Goal: Navigation & Orientation: Find specific page/section

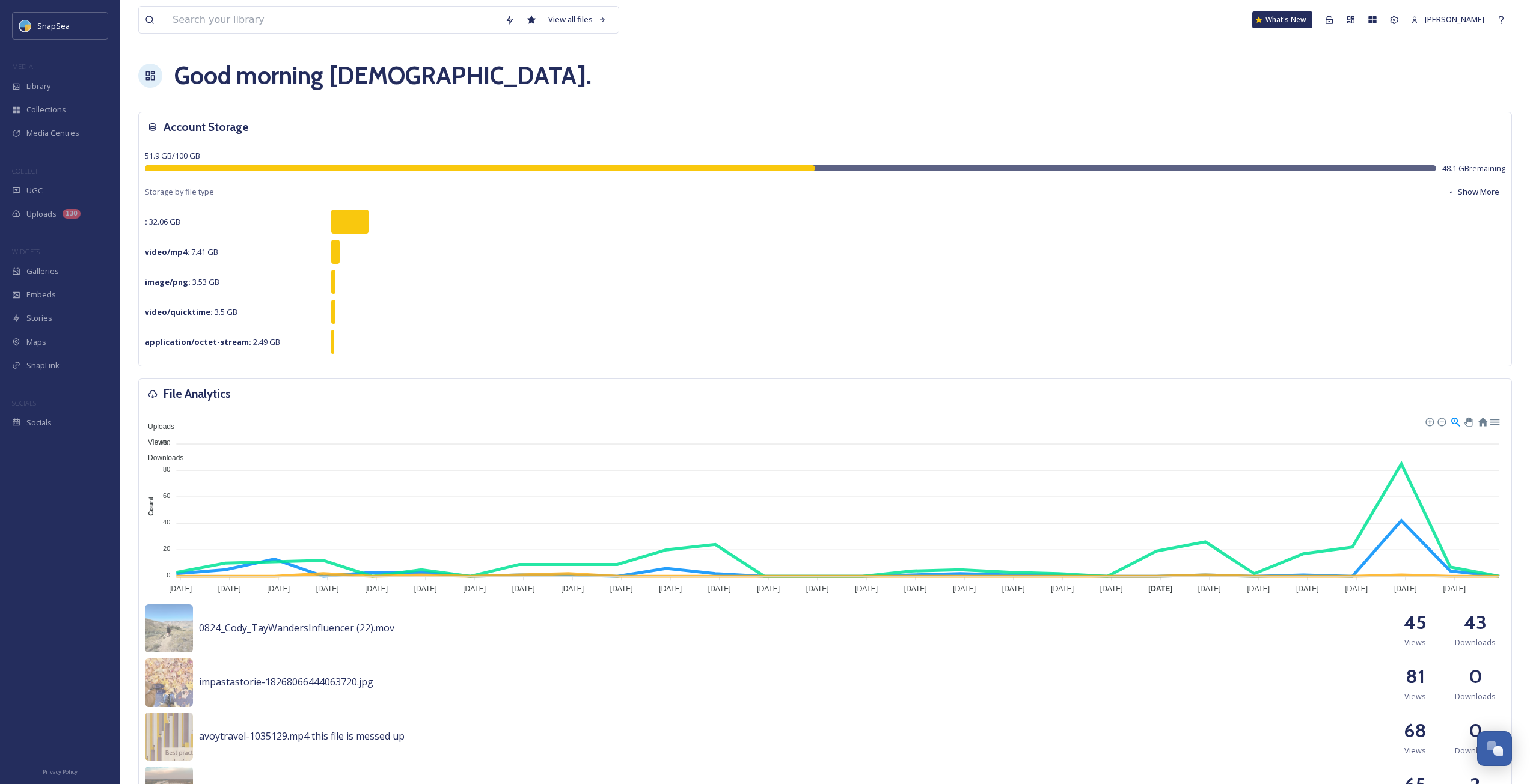
click at [579, 87] on div "Good morning Adham ." at bounding box center [825, 76] width 1374 height 36
click at [1334, 23] on icon at bounding box center [1329, 20] width 10 height 10
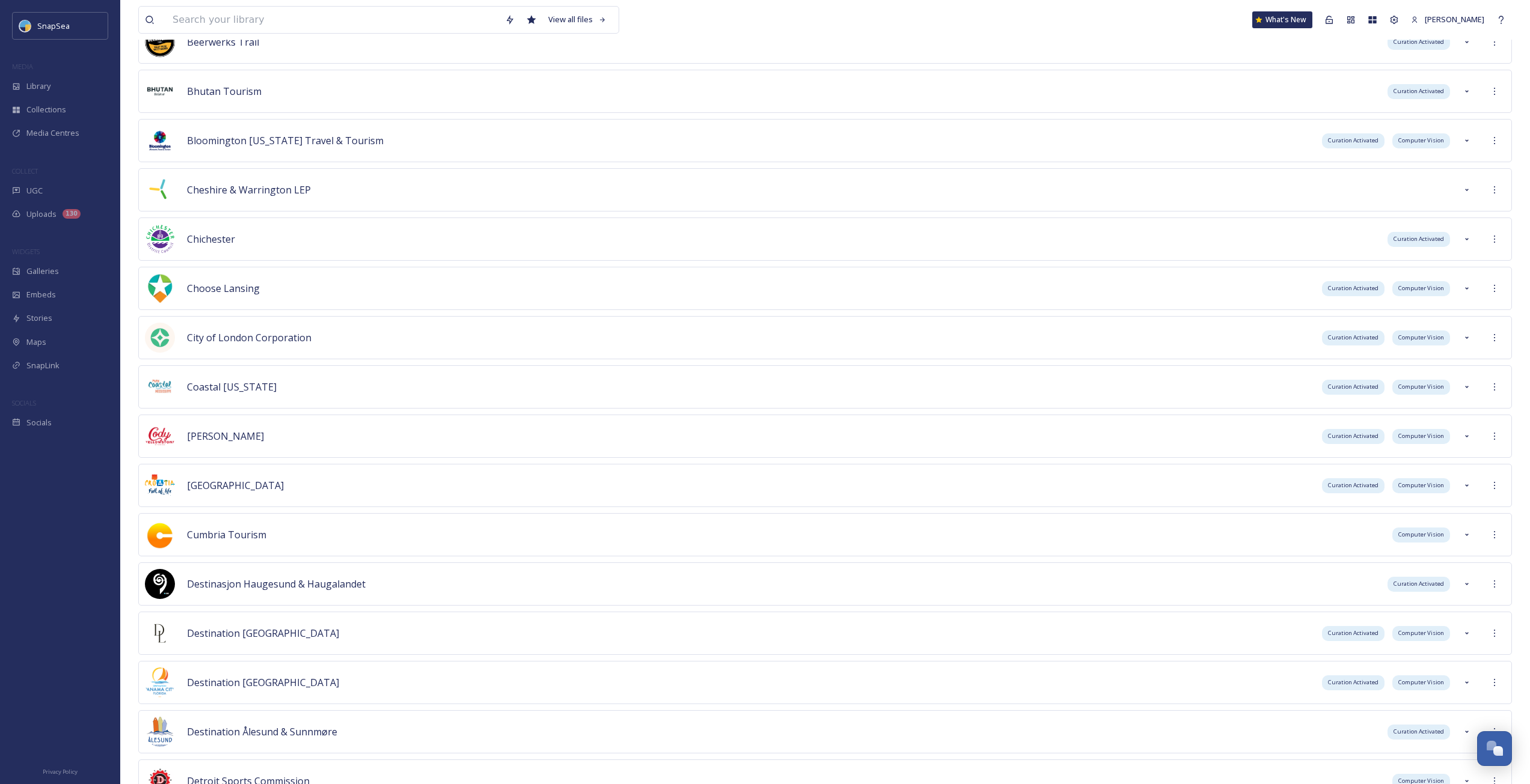
scroll to position [4100, 0]
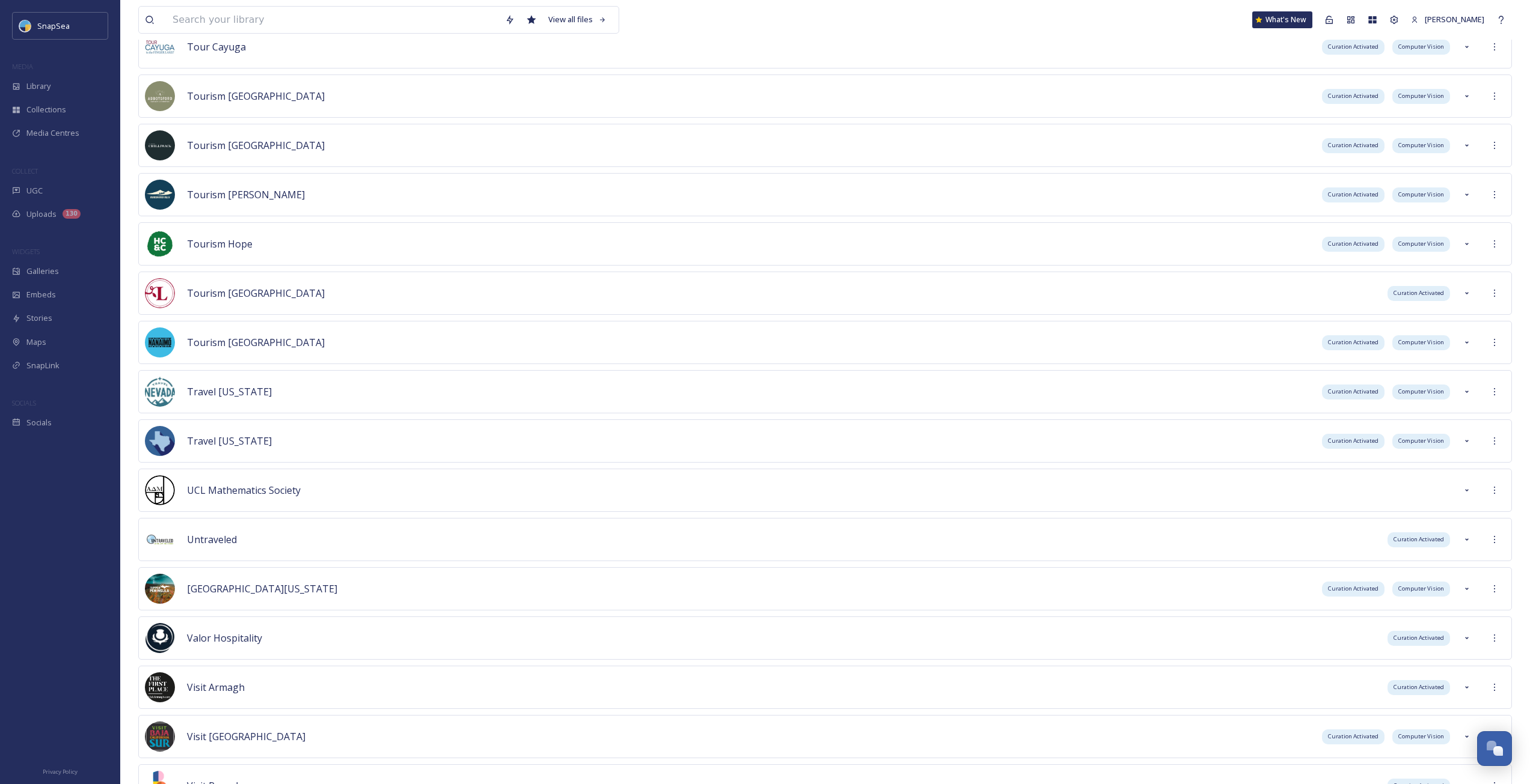
click at [1505, 400] on div "Travel [US_STATE] Curation Activated Computer Vision" at bounding box center [825, 391] width 1374 height 43
click at [1500, 400] on div at bounding box center [1494, 392] width 22 height 22
click at [1473, 415] on div "Sign into Team" at bounding box center [1451, 418] width 107 height 24
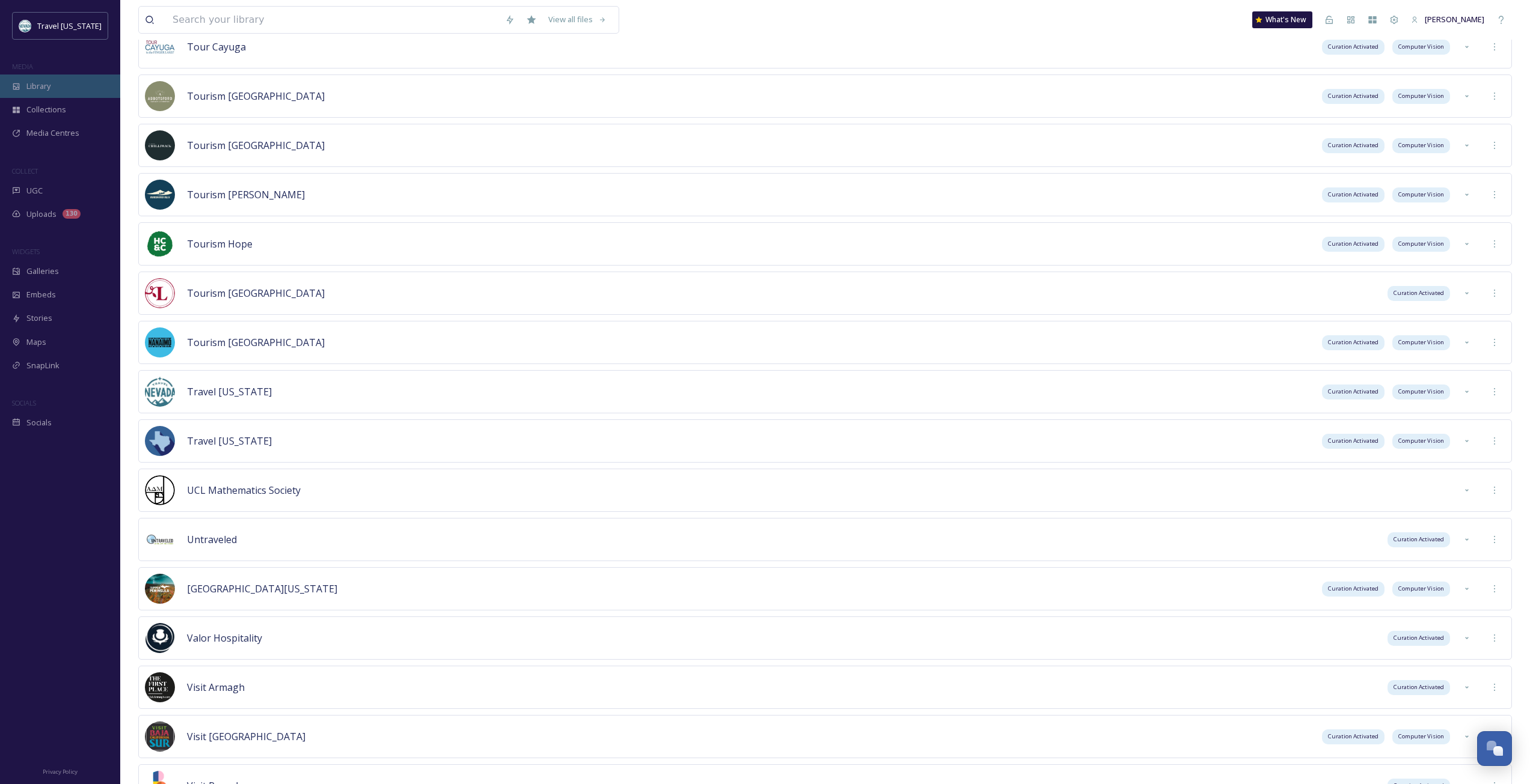
click at [40, 87] on span "Library" at bounding box center [39, 86] width 24 height 12
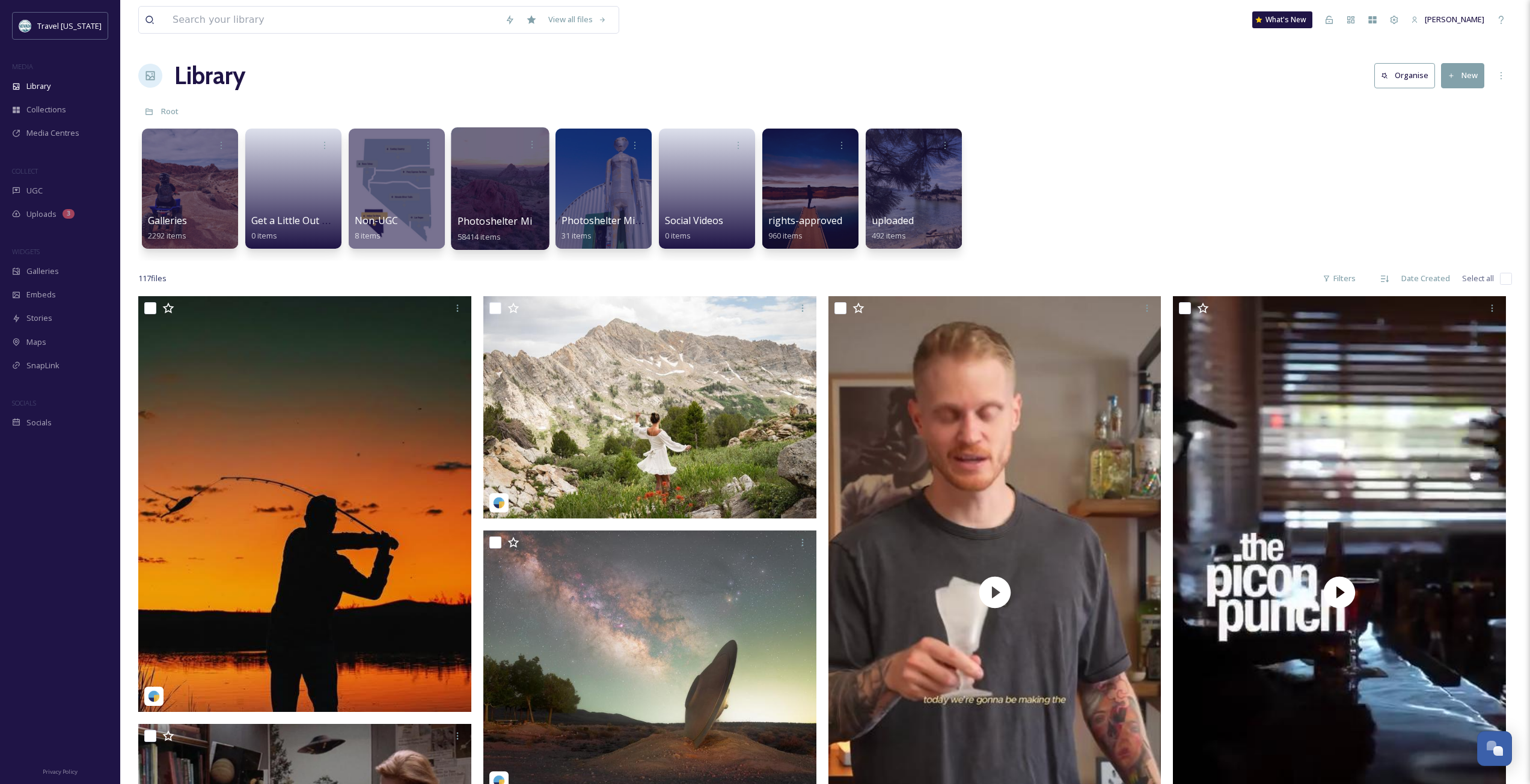
click at [492, 216] on span "Photoshelter Migration" at bounding box center [512, 221] width 110 height 13
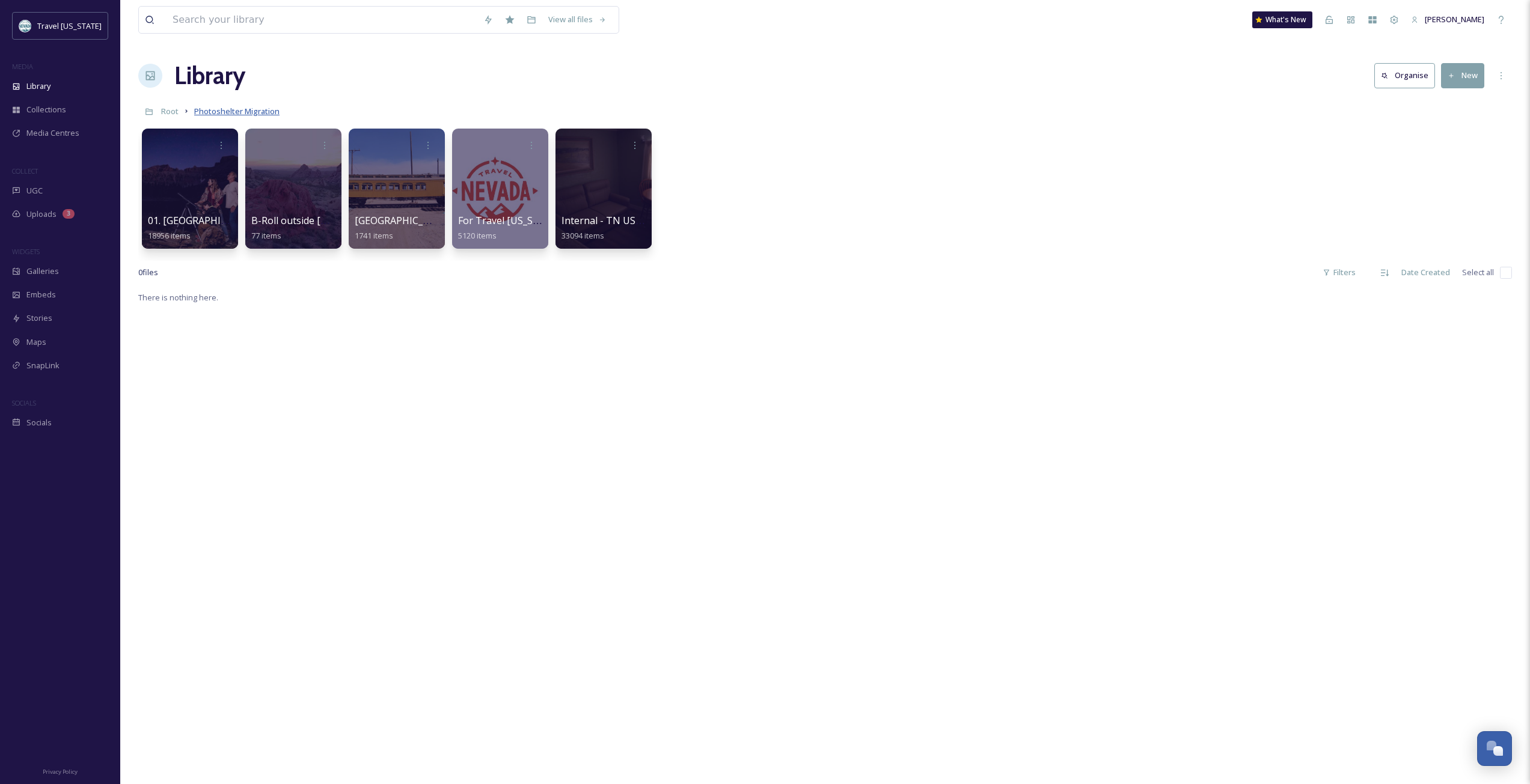
click at [256, 112] on span "Photoshelter Migration" at bounding box center [237, 111] width 85 height 11
click at [256, 112] on span "Photoshelter Migration" at bounding box center [237, 111] width 85 height 11
click at [1351, 25] on div "Dashboard" at bounding box center [1351, 20] width 22 height 22
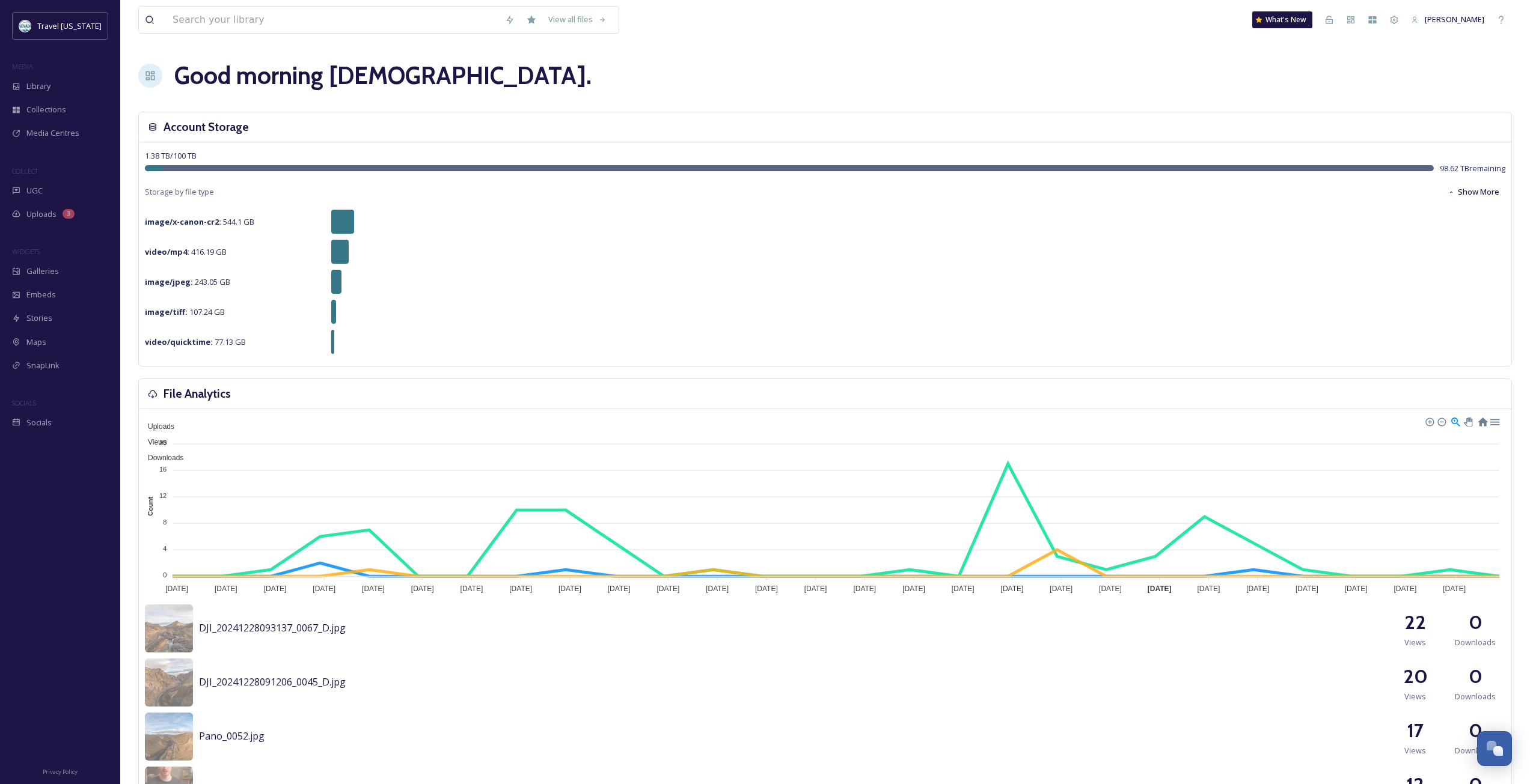
click at [473, 153] on div "1.38 TB / 100 TB 98.62 TB remaining Storage by file type Show More image/x-cano…" at bounding box center [825, 254] width 1373 height 223
click at [48, 78] on div "Library" at bounding box center [60, 86] width 120 height 24
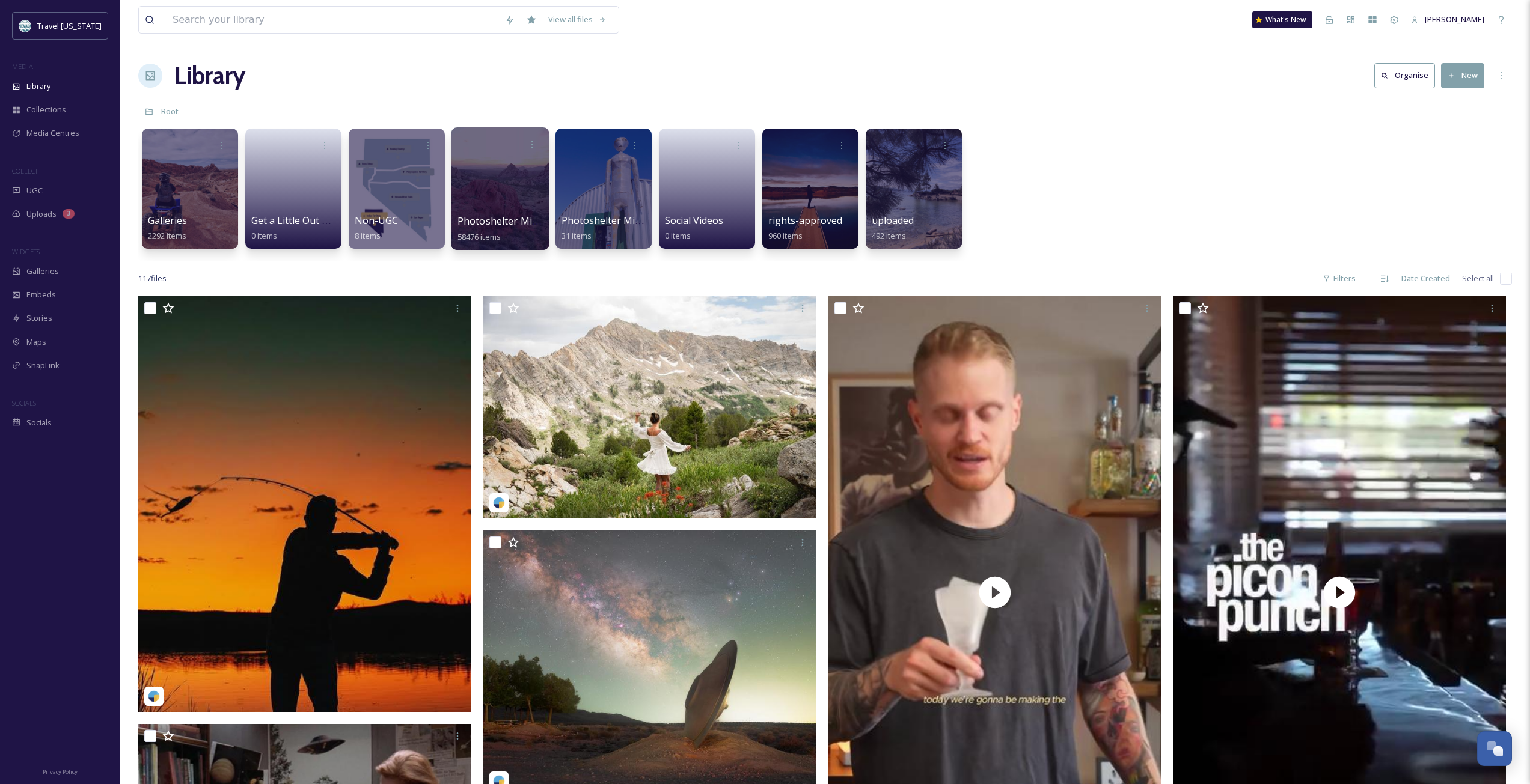
click at [497, 217] on span "Photoshelter Migration" at bounding box center [512, 221] width 110 height 13
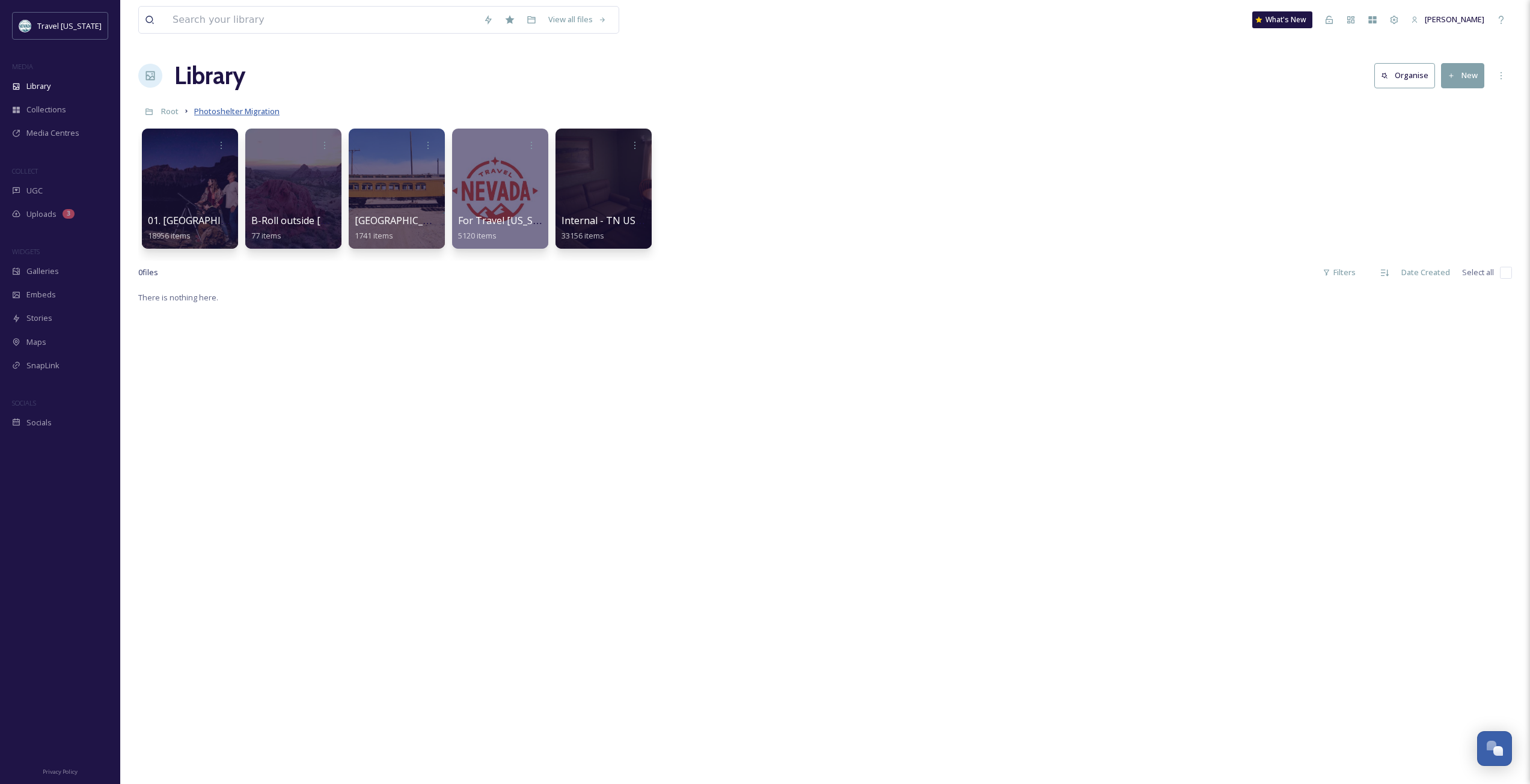
click at [228, 108] on span "Photoshelter Migration" at bounding box center [237, 111] width 85 height 11
